Goal: Task Accomplishment & Management: Use online tool/utility

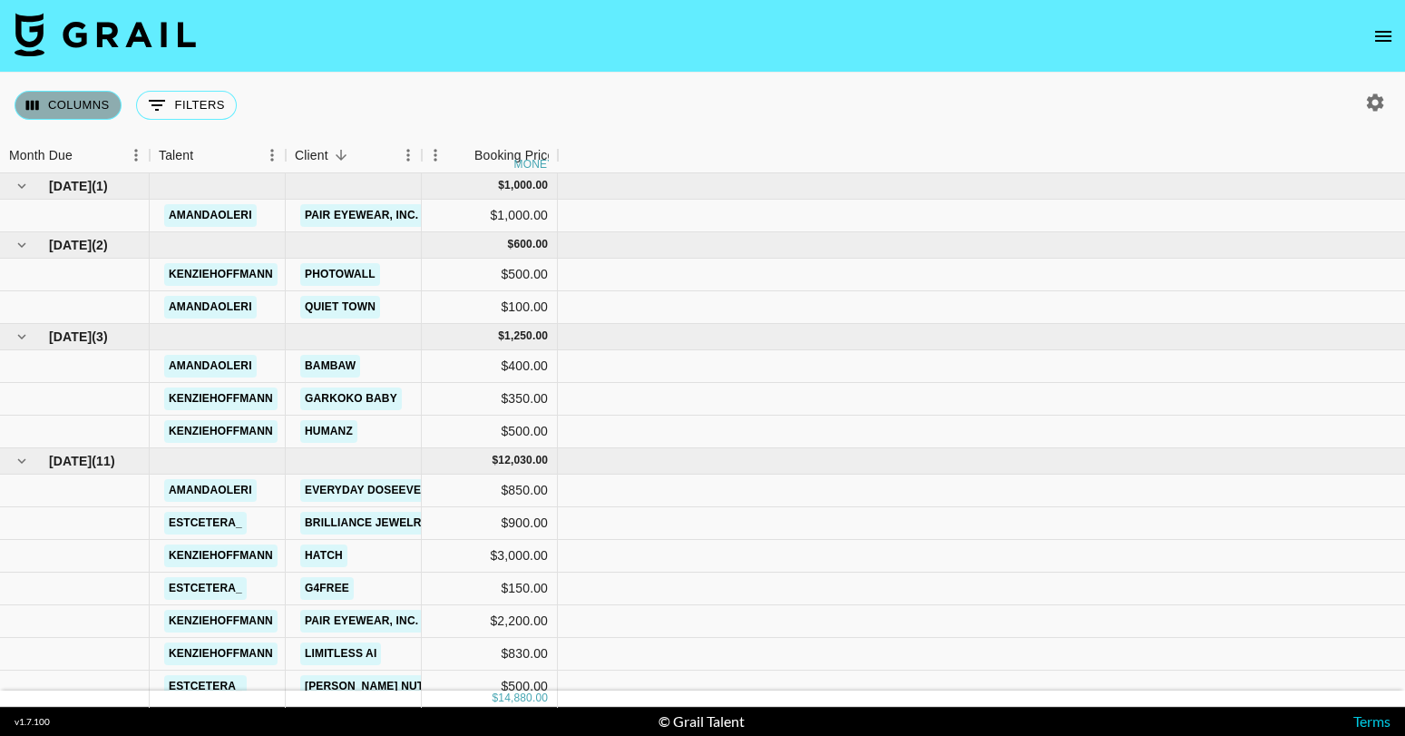
click at [73, 110] on button "Columns" at bounding box center [68, 105] width 107 height 29
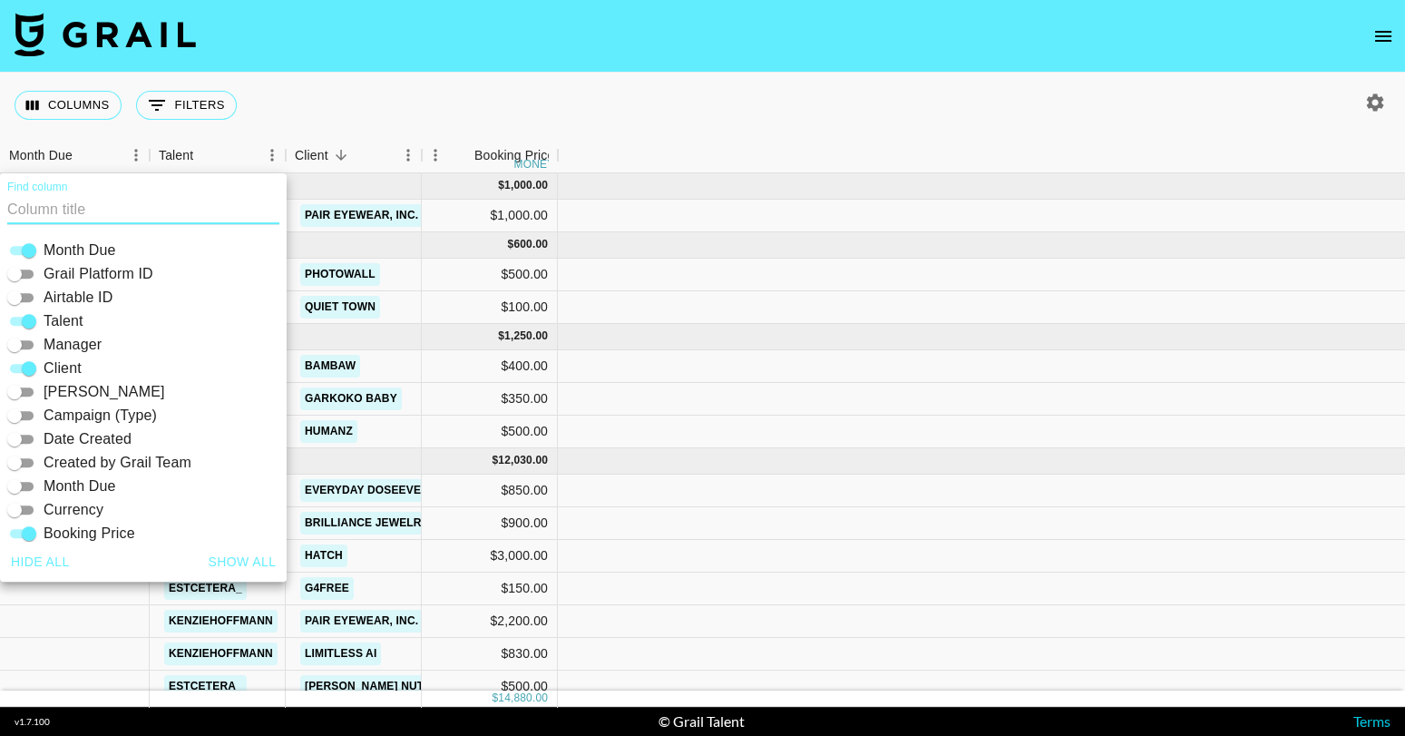
click at [238, 563] on button "Show all" at bounding box center [242, 562] width 83 height 34
checkbox input "true"
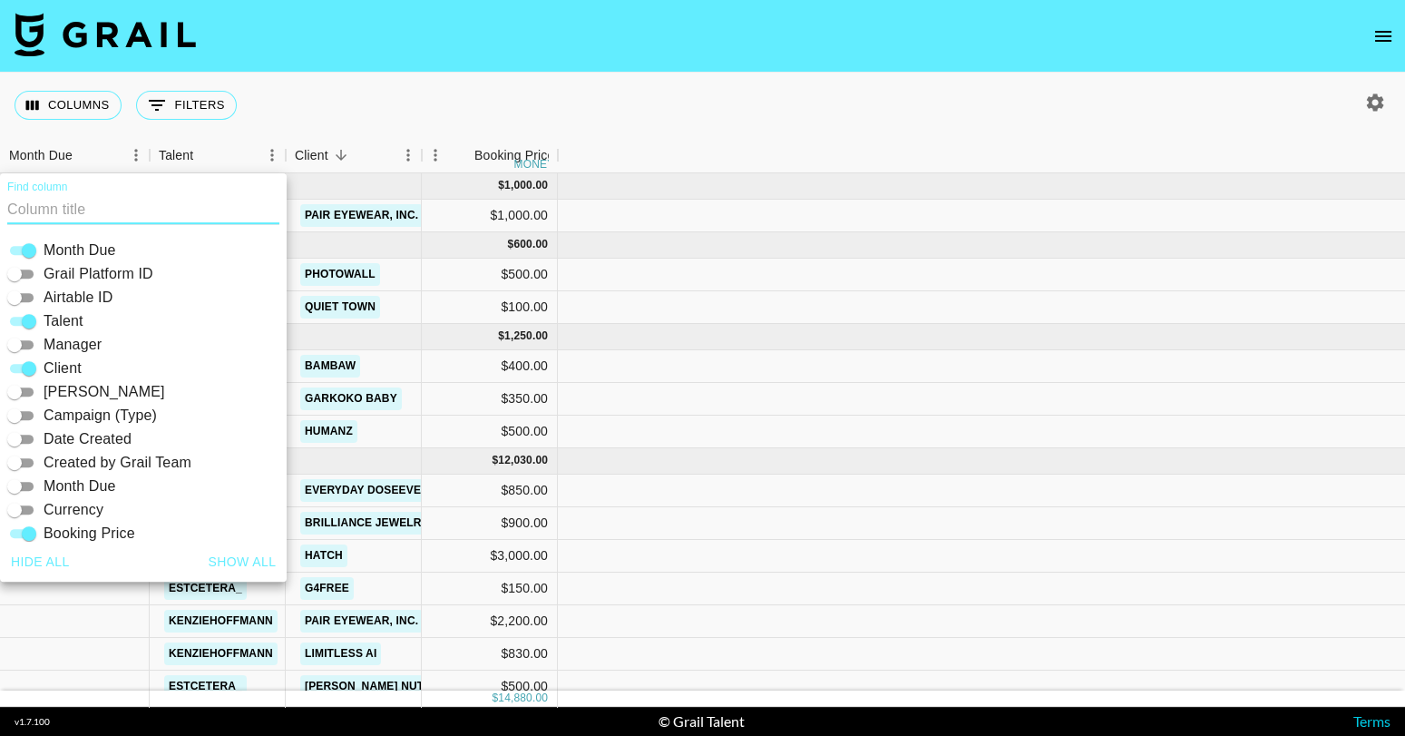
checkbox input "true"
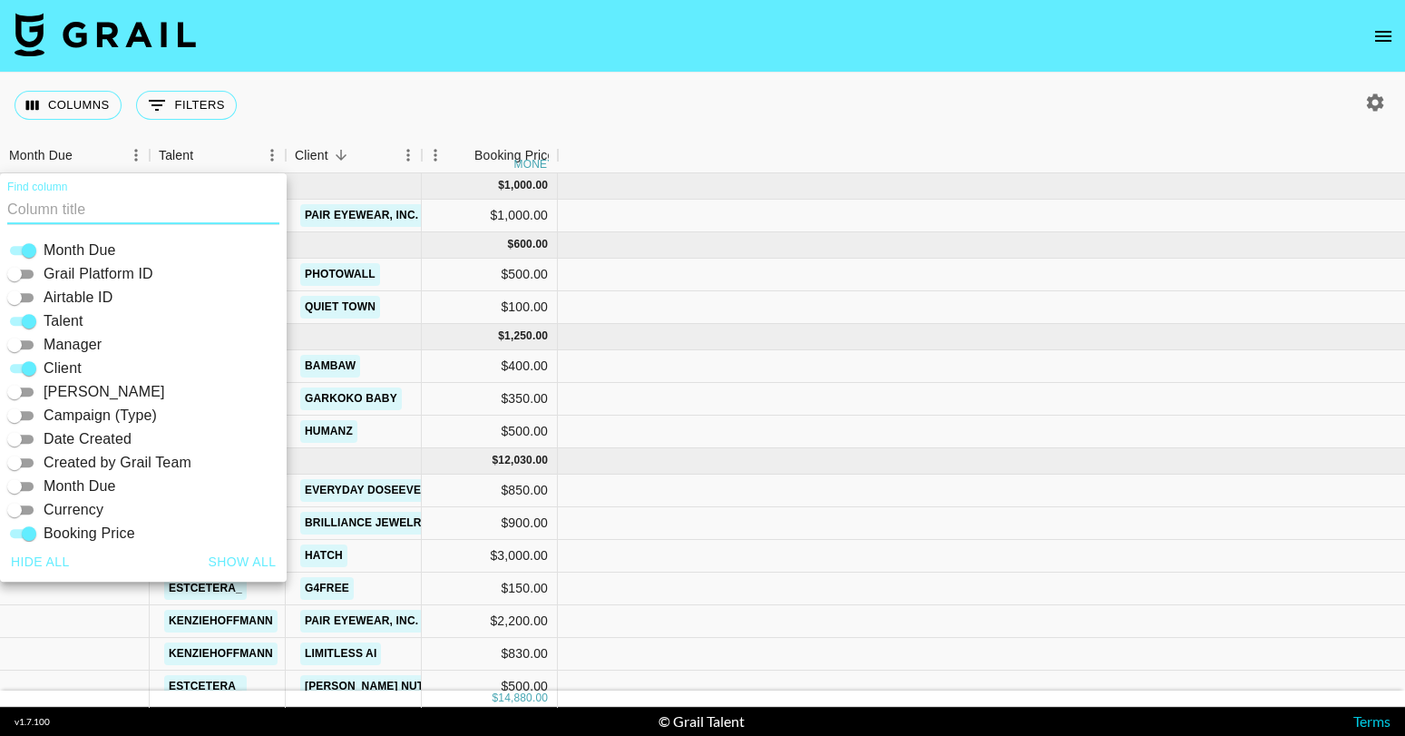
checkbox input "true"
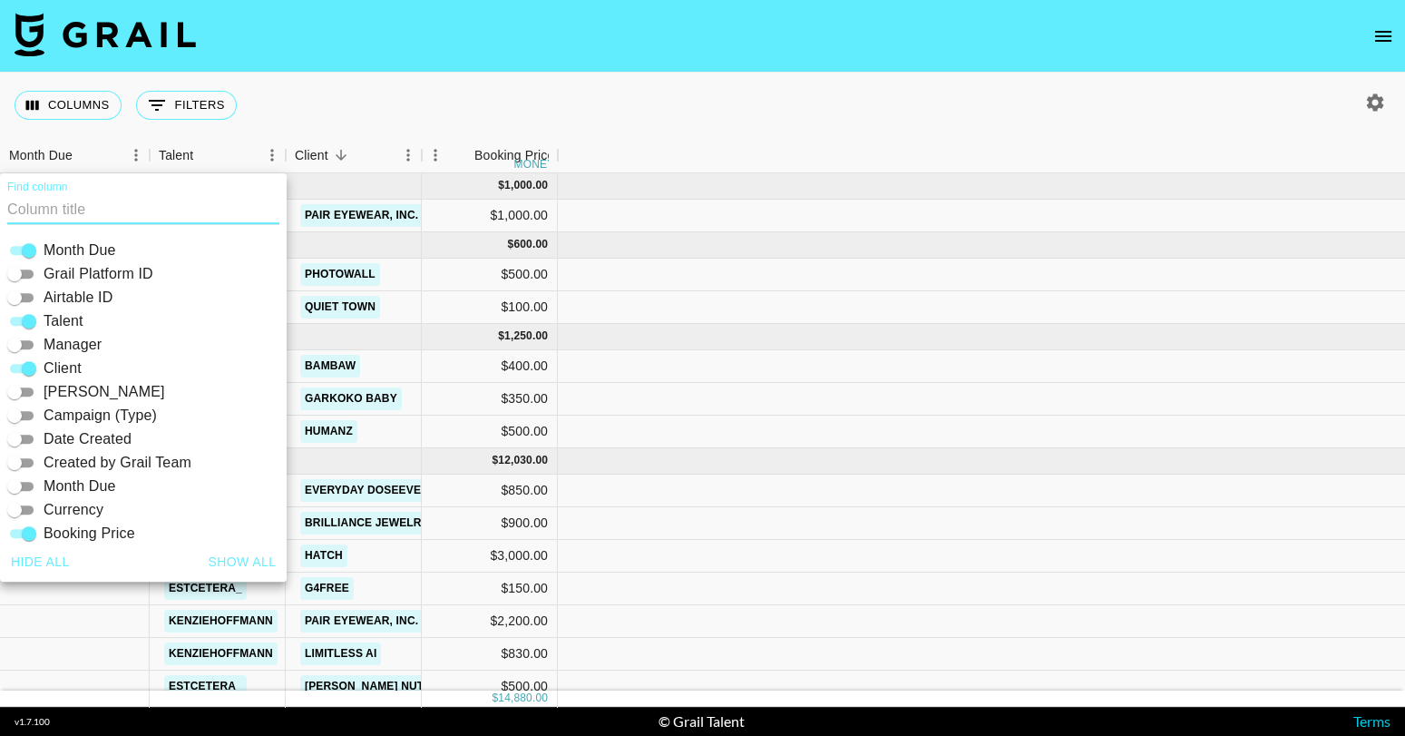
checkbox input "true"
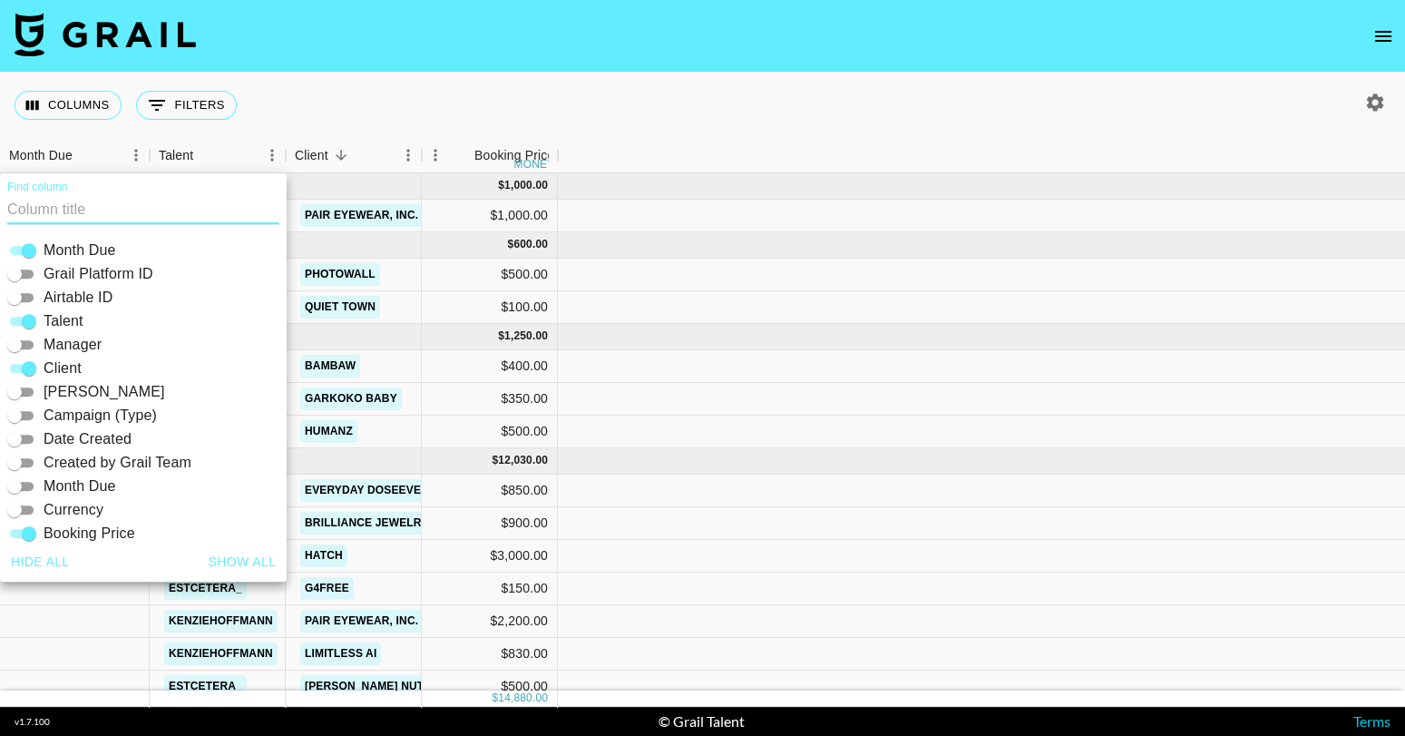
checkbox input "true"
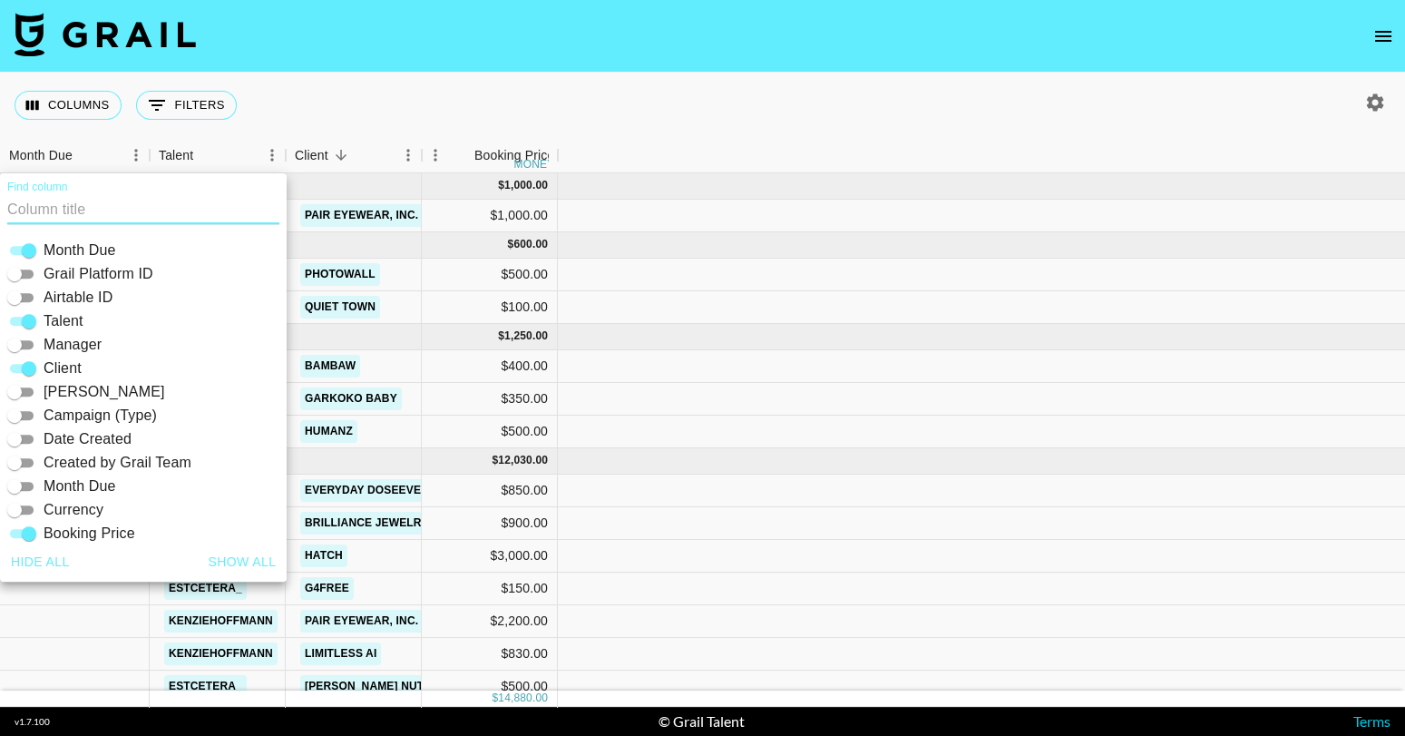
checkbox input "true"
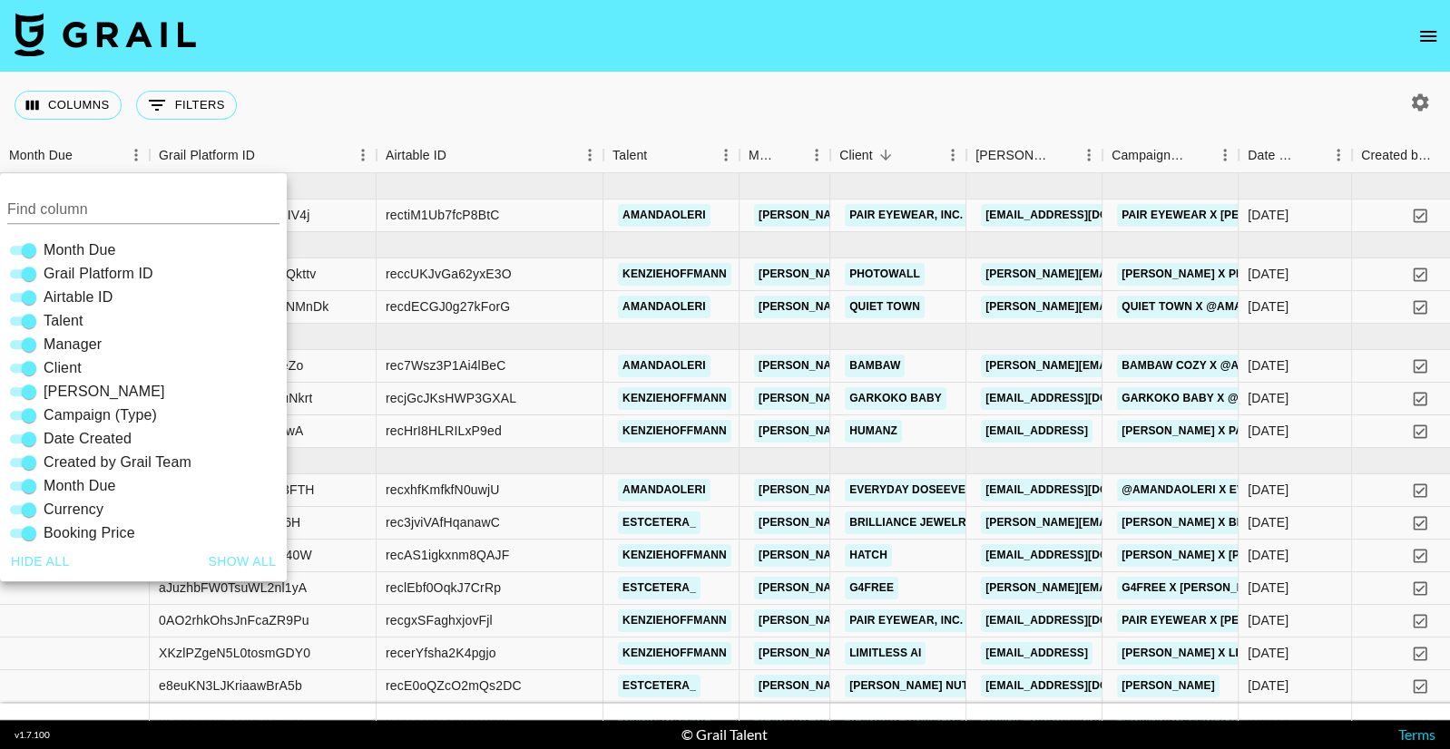
click at [981, 71] on nav at bounding box center [725, 36] width 1450 height 73
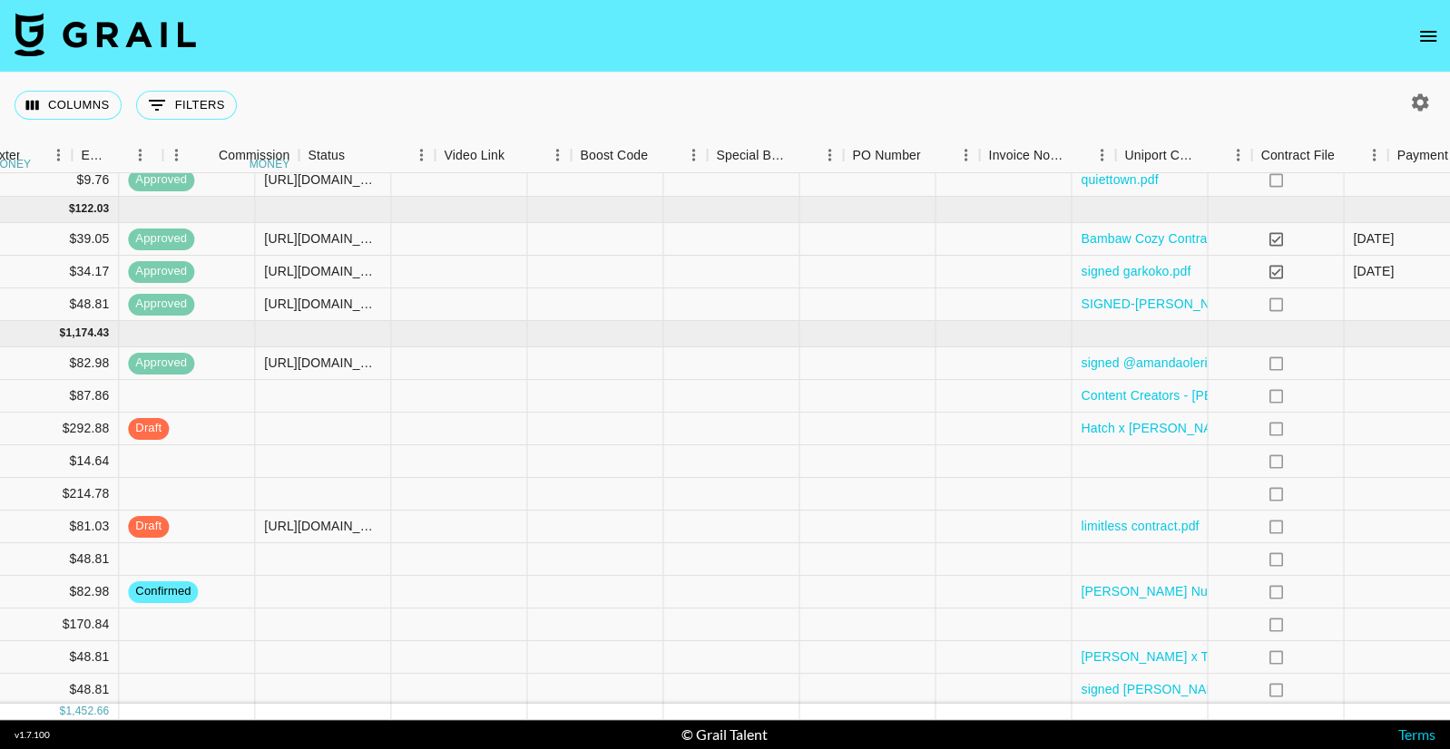
scroll to position [127, 2401]
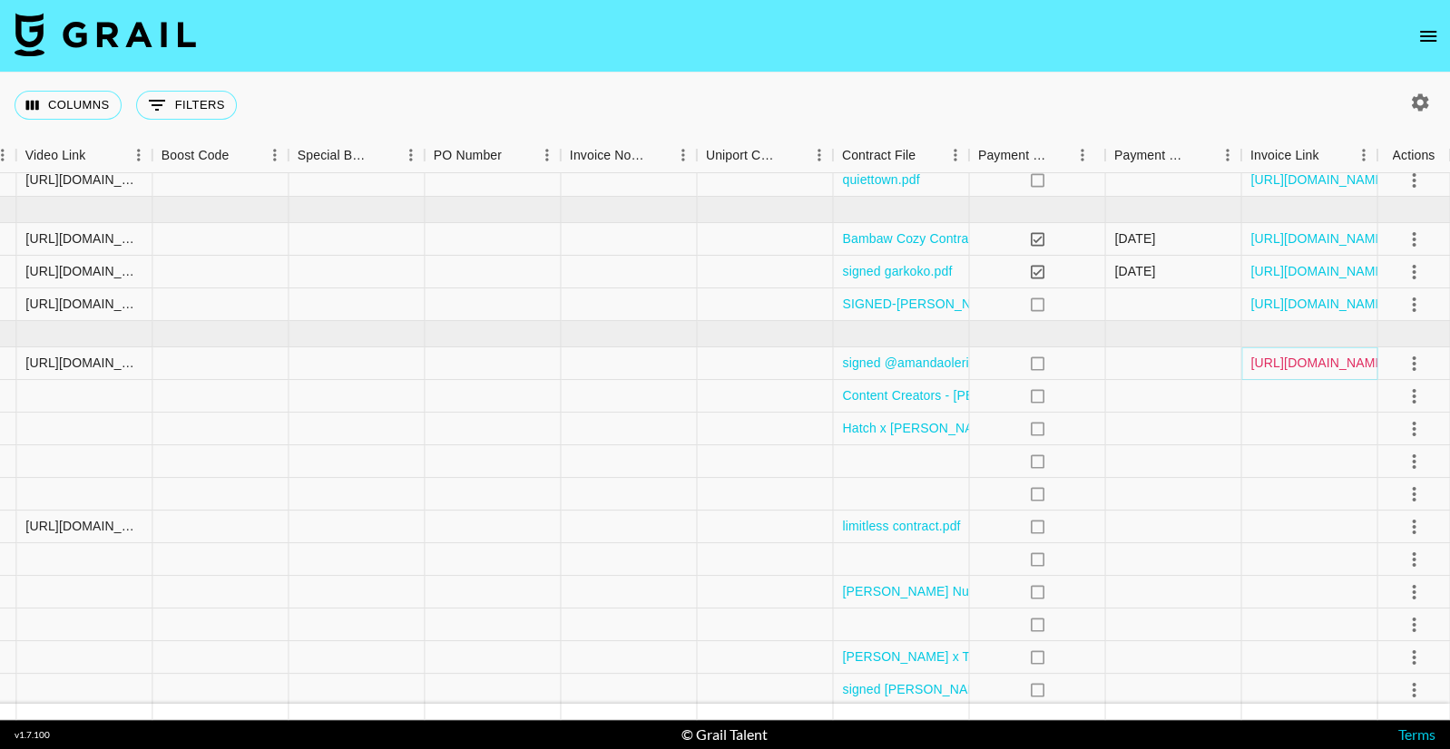
click at [1268, 361] on link "[URL][DOMAIN_NAME]" at bounding box center [1318, 363] width 137 height 18
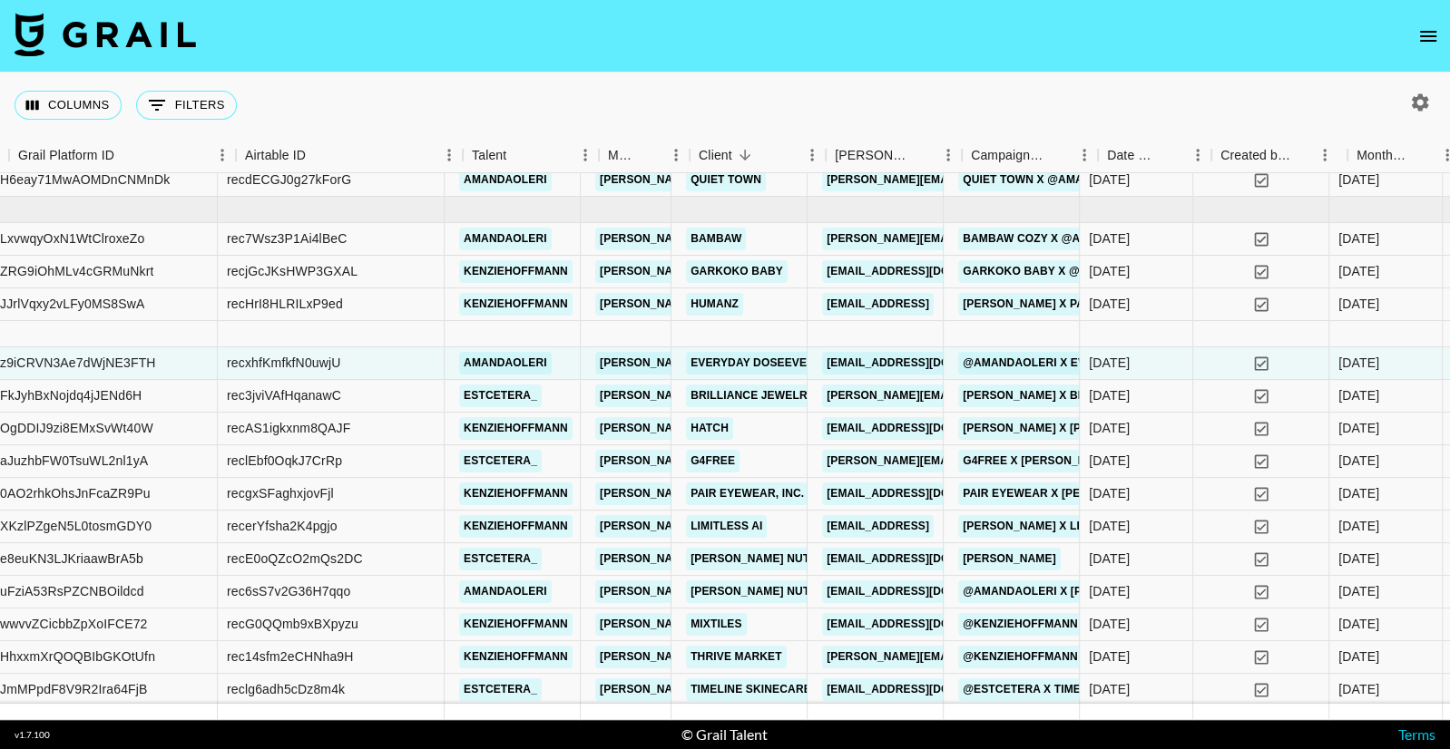
scroll to position [127, 0]
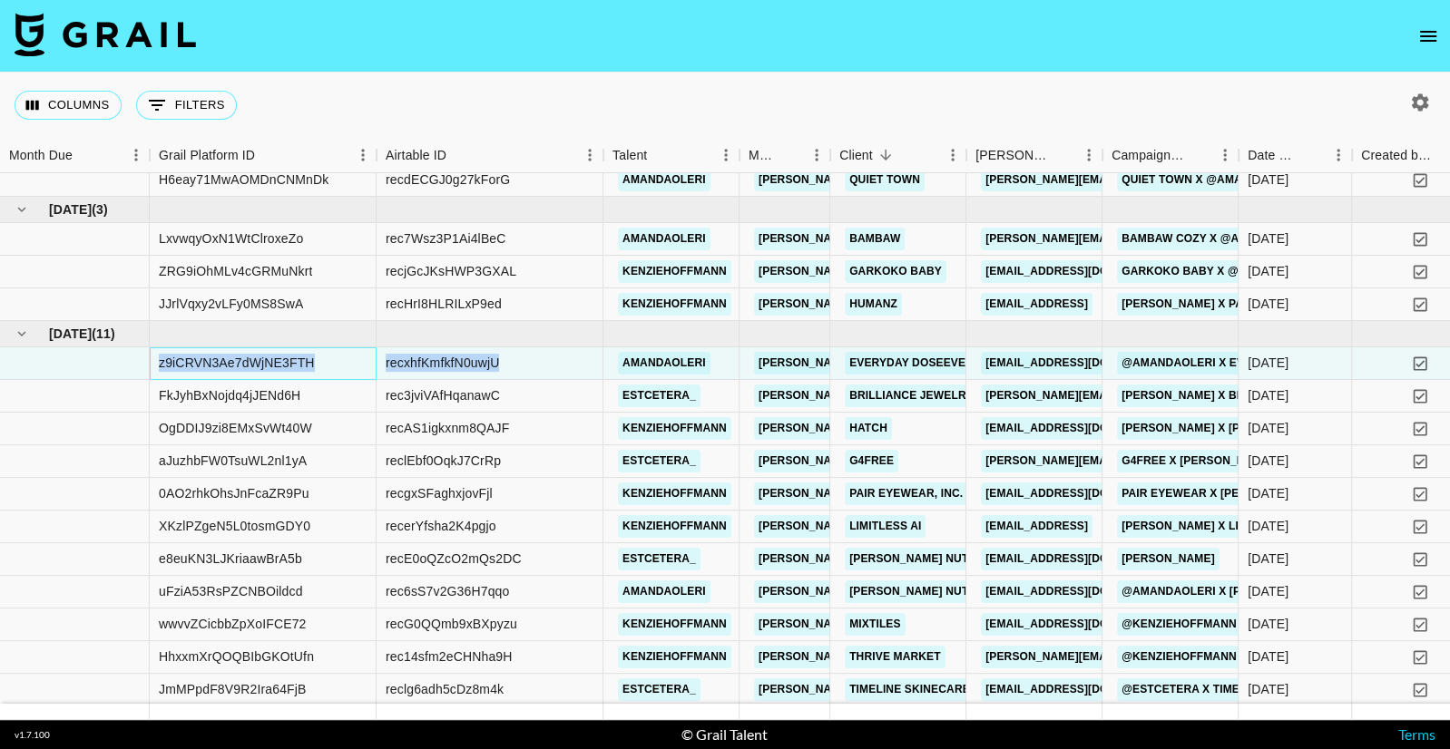
drag, startPoint x: 159, startPoint y: 359, endPoint x: 516, endPoint y: 363, distance: 357.4
copy div "z9iCRVN3Ae7dWjNE3FTH recxhfKmfkfN0uwjU"
